Goal: Task Accomplishment & Management: Use online tool/utility

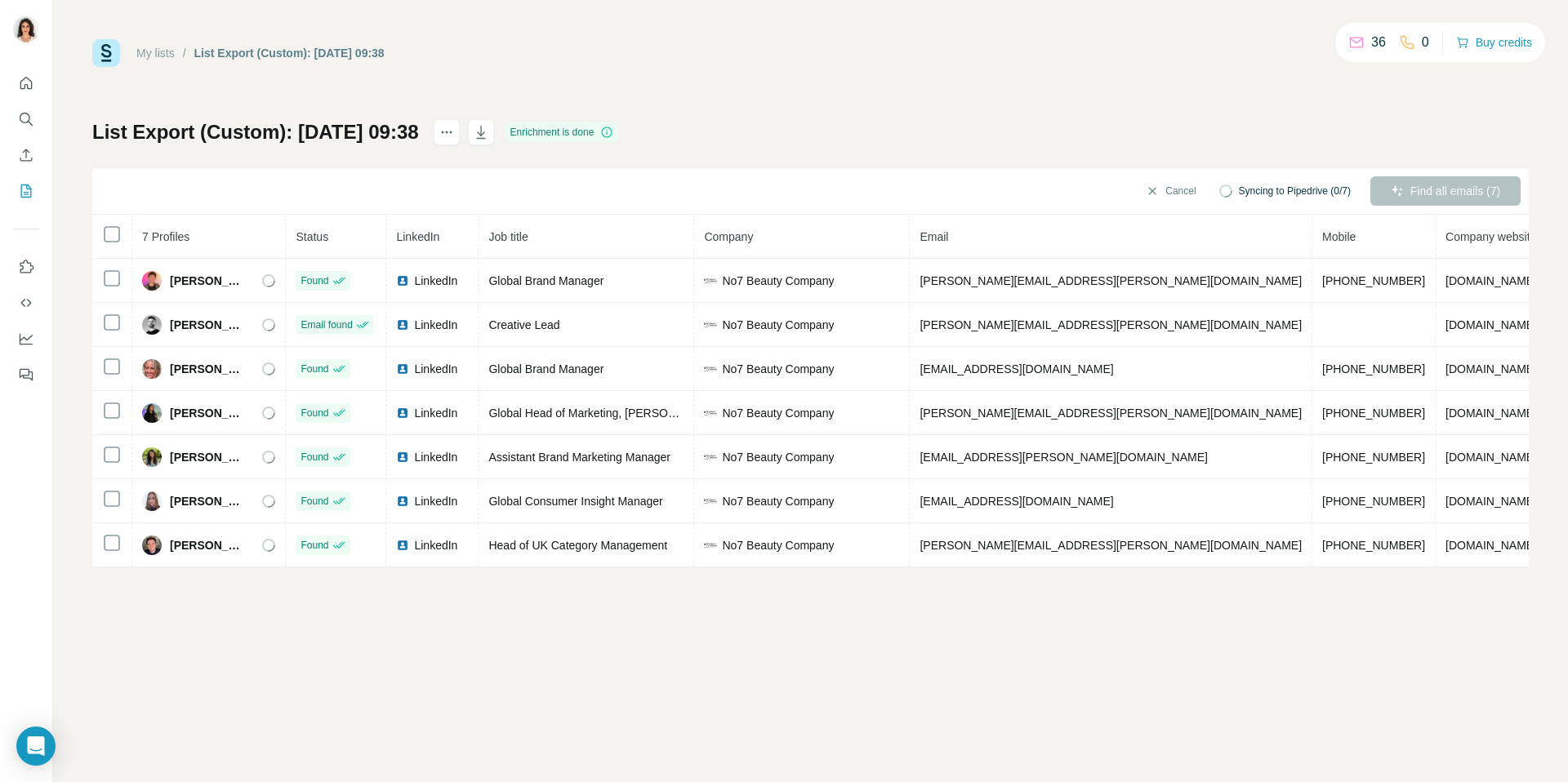
click at [669, 58] on div "My lists / List Export (Custom): [DATE] 09:38 36 0 Buy credits" at bounding box center [811, 52] width 1437 height 27
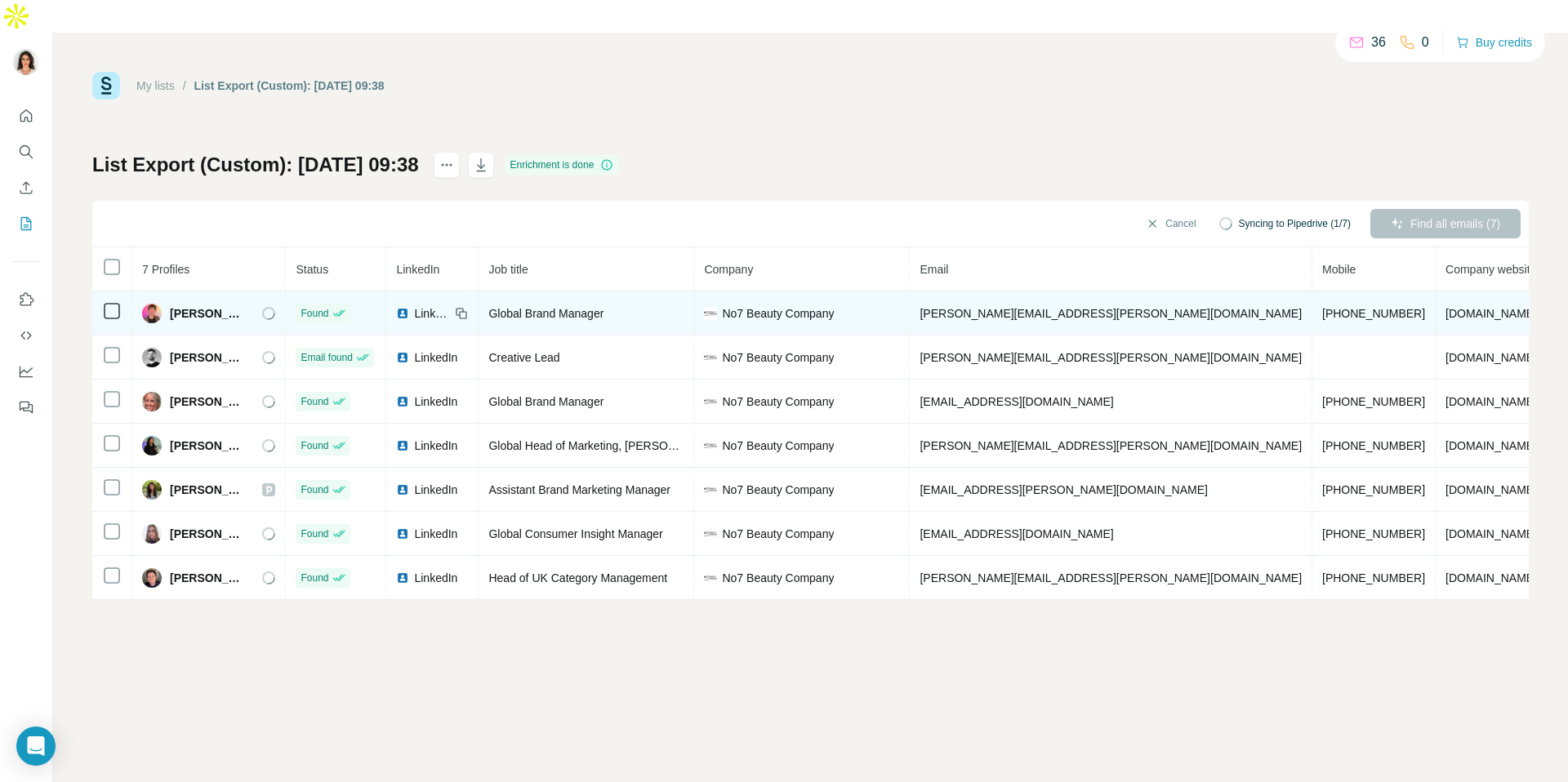
click at [432, 305] on span "LinkedIn" at bounding box center [432, 313] width 36 height 16
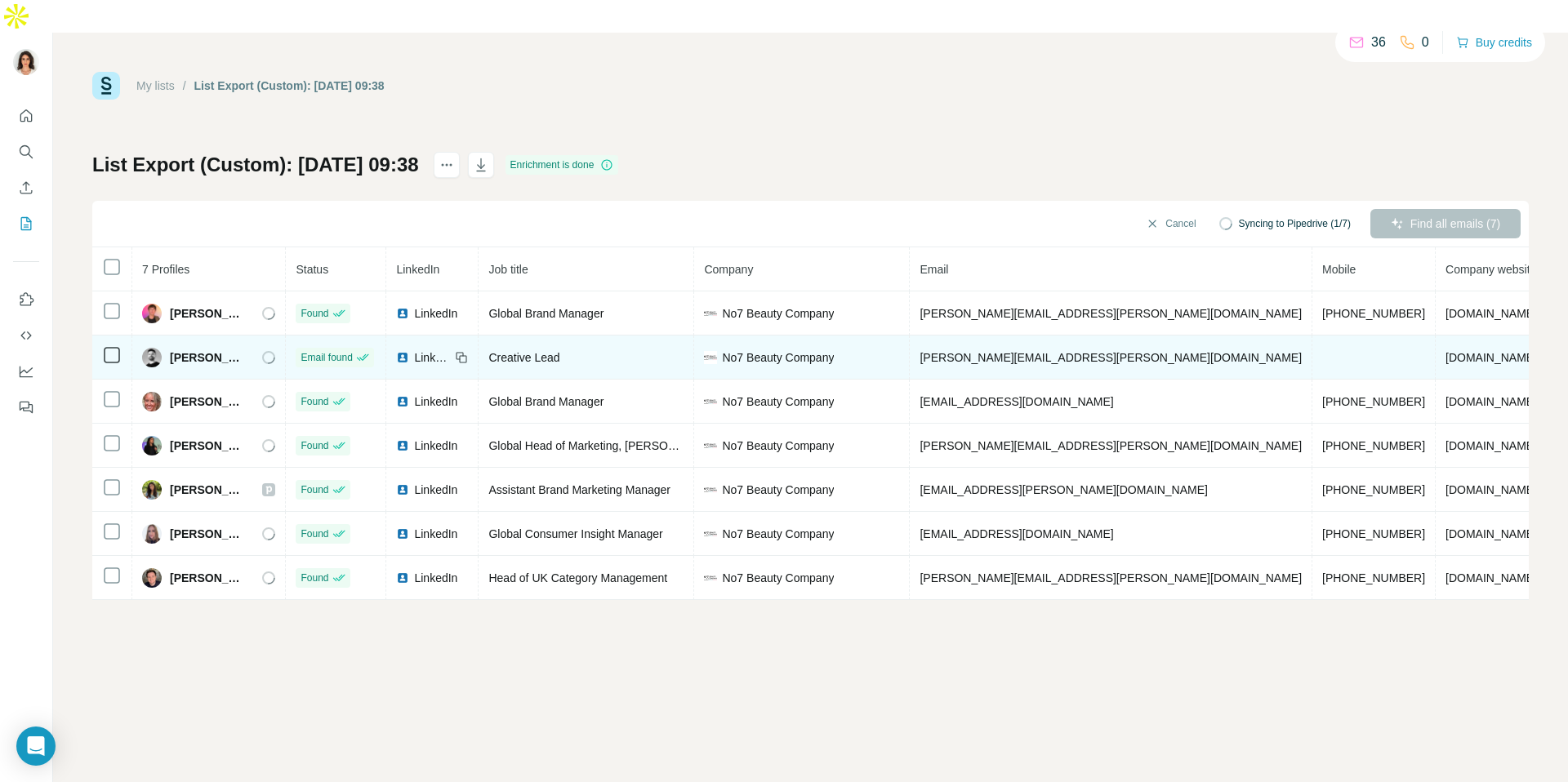
click at [435, 349] on span "LinkedIn" at bounding box center [432, 357] width 36 height 16
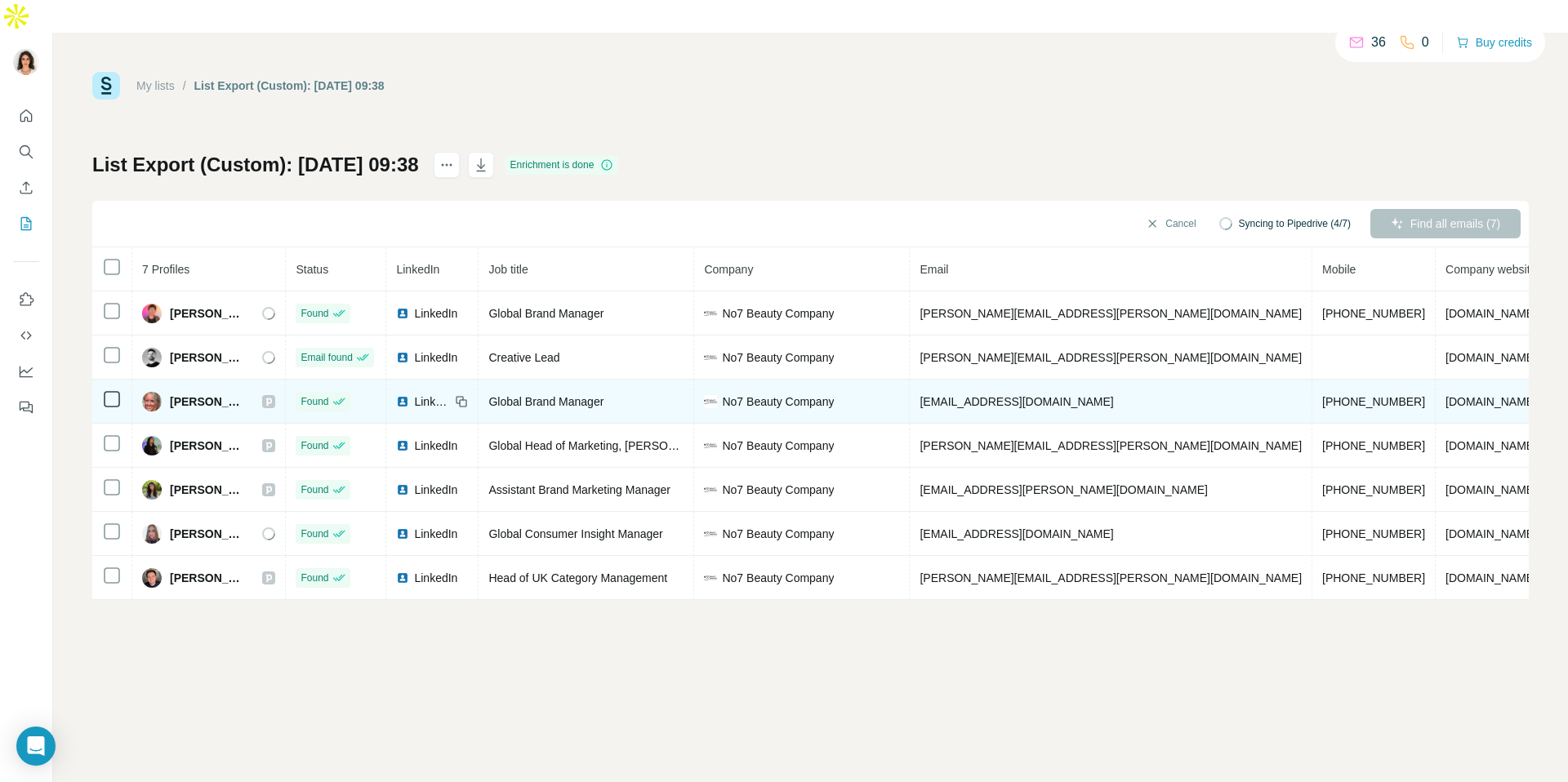
click at [428, 394] on span "LinkedIn" at bounding box center [432, 402] width 36 height 16
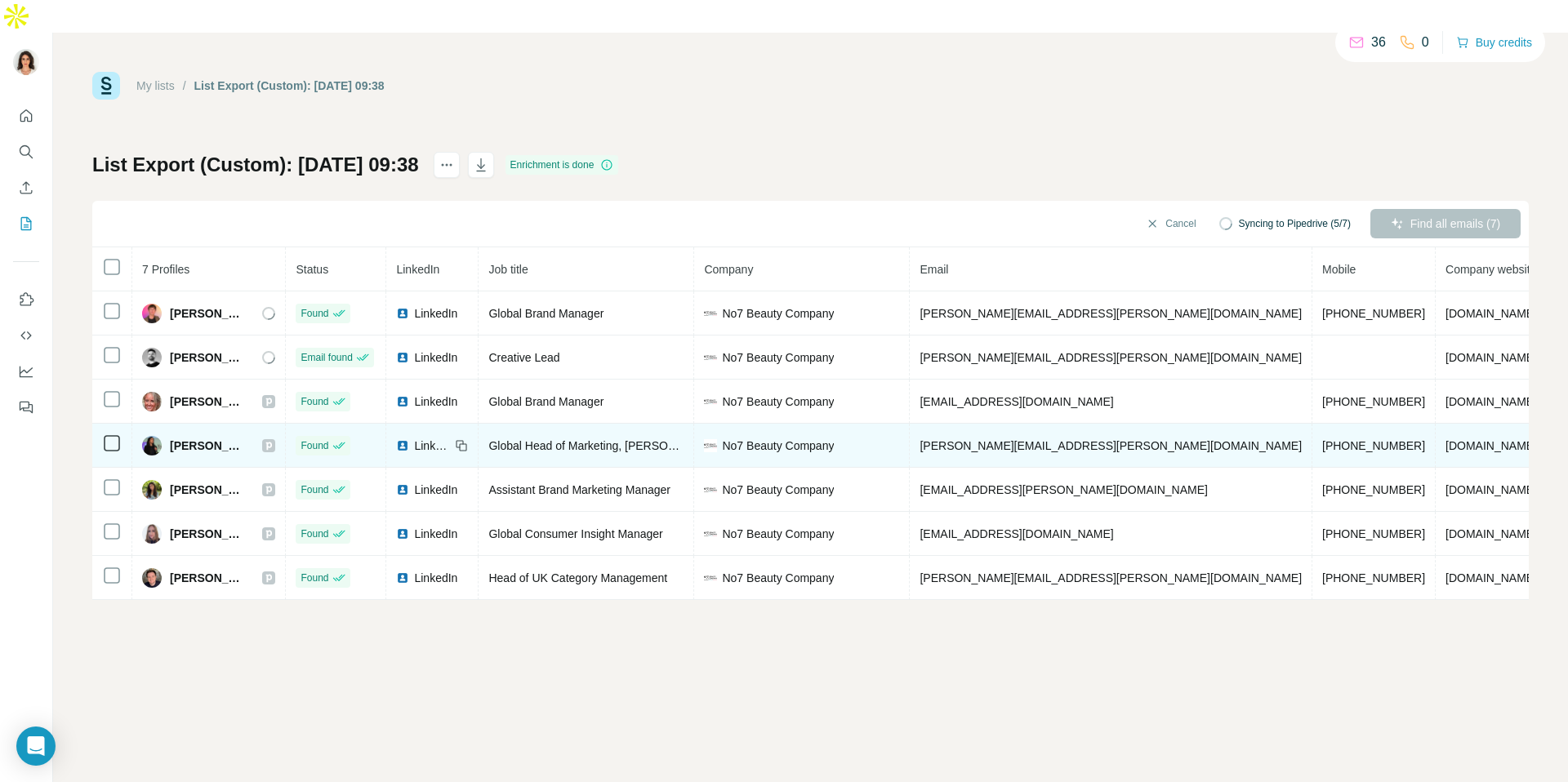
click at [426, 438] on span "LinkedIn" at bounding box center [432, 446] width 36 height 16
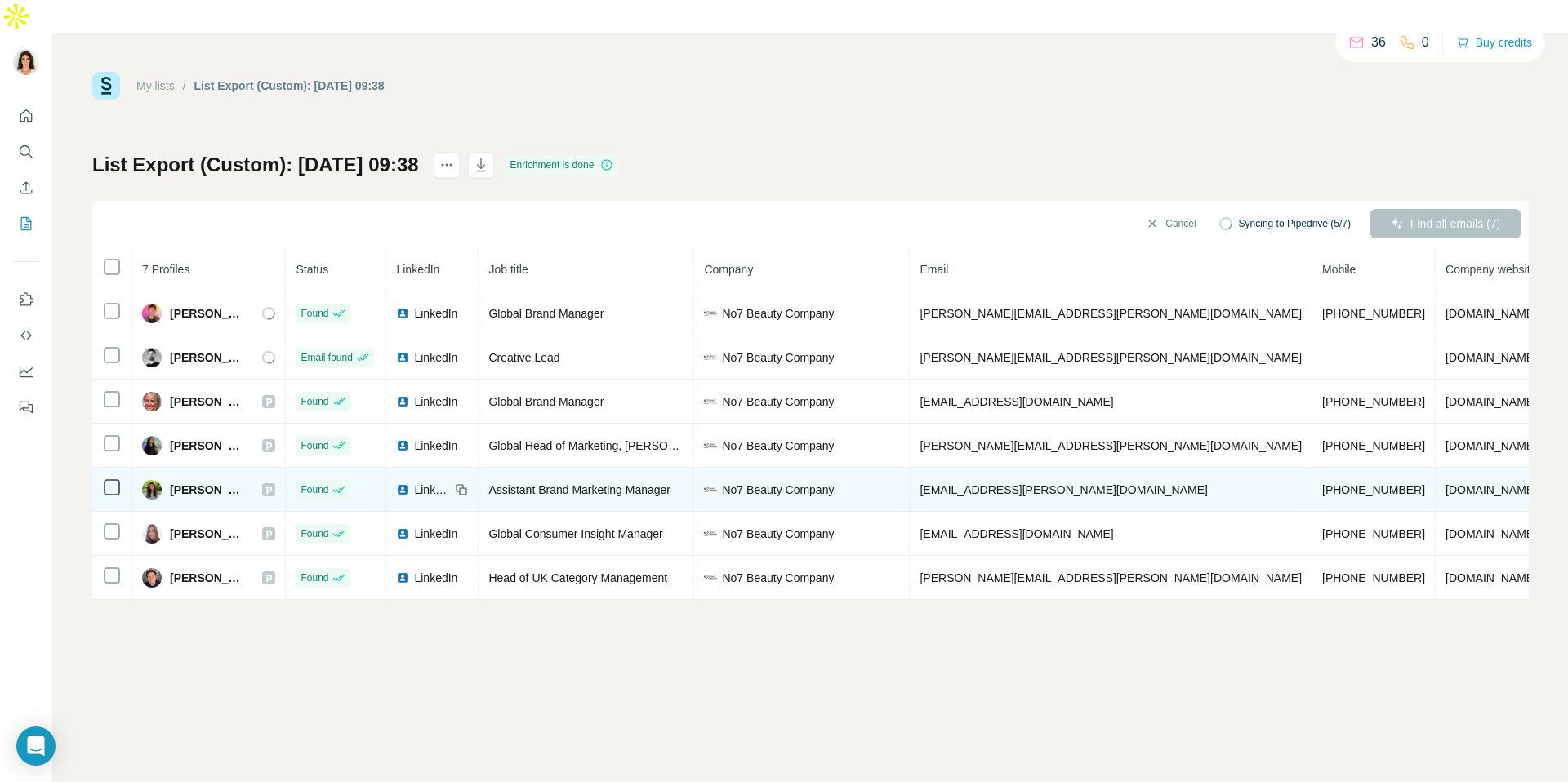
click at [441, 481] on span "LinkedIn" at bounding box center [432, 489] width 36 height 16
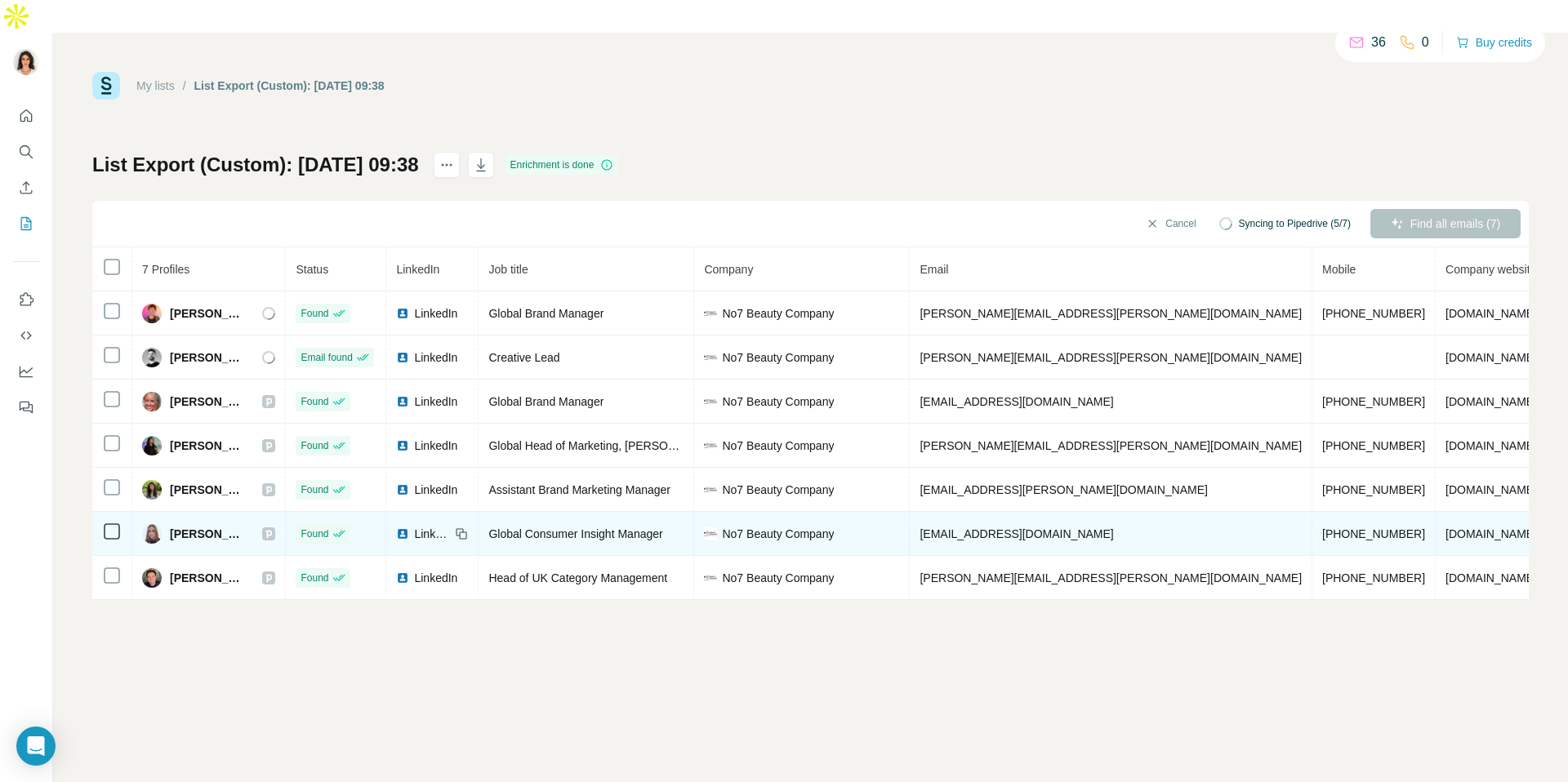
click at [424, 526] on span "LinkedIn" at bounding box center [432, 534] width 36 height 16
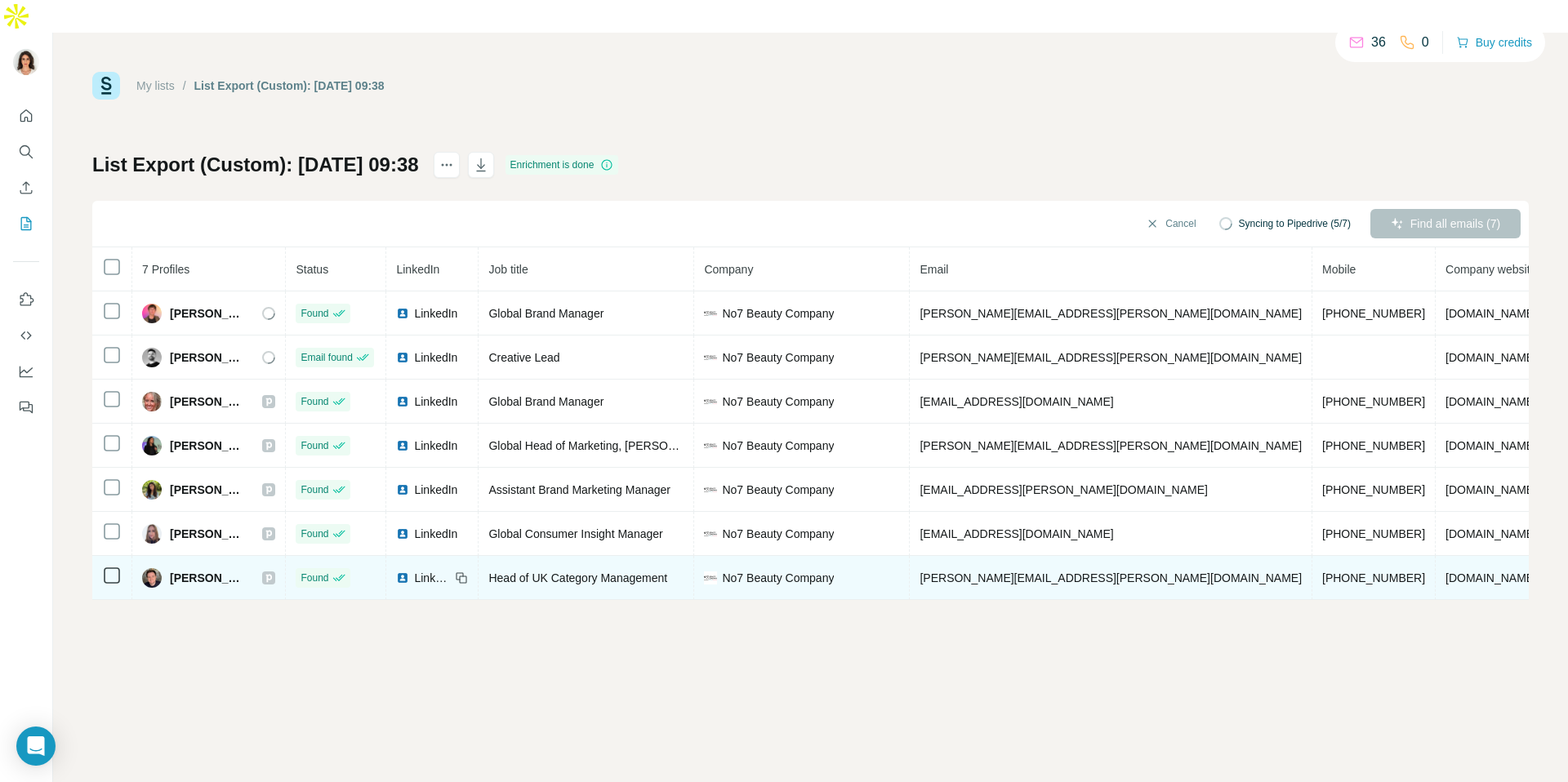
click at [413, 570] on div "LinkedIn" at bounding box center [423, 578] width 54 height 16
